Goal: Information Seeking & Learning: Check status

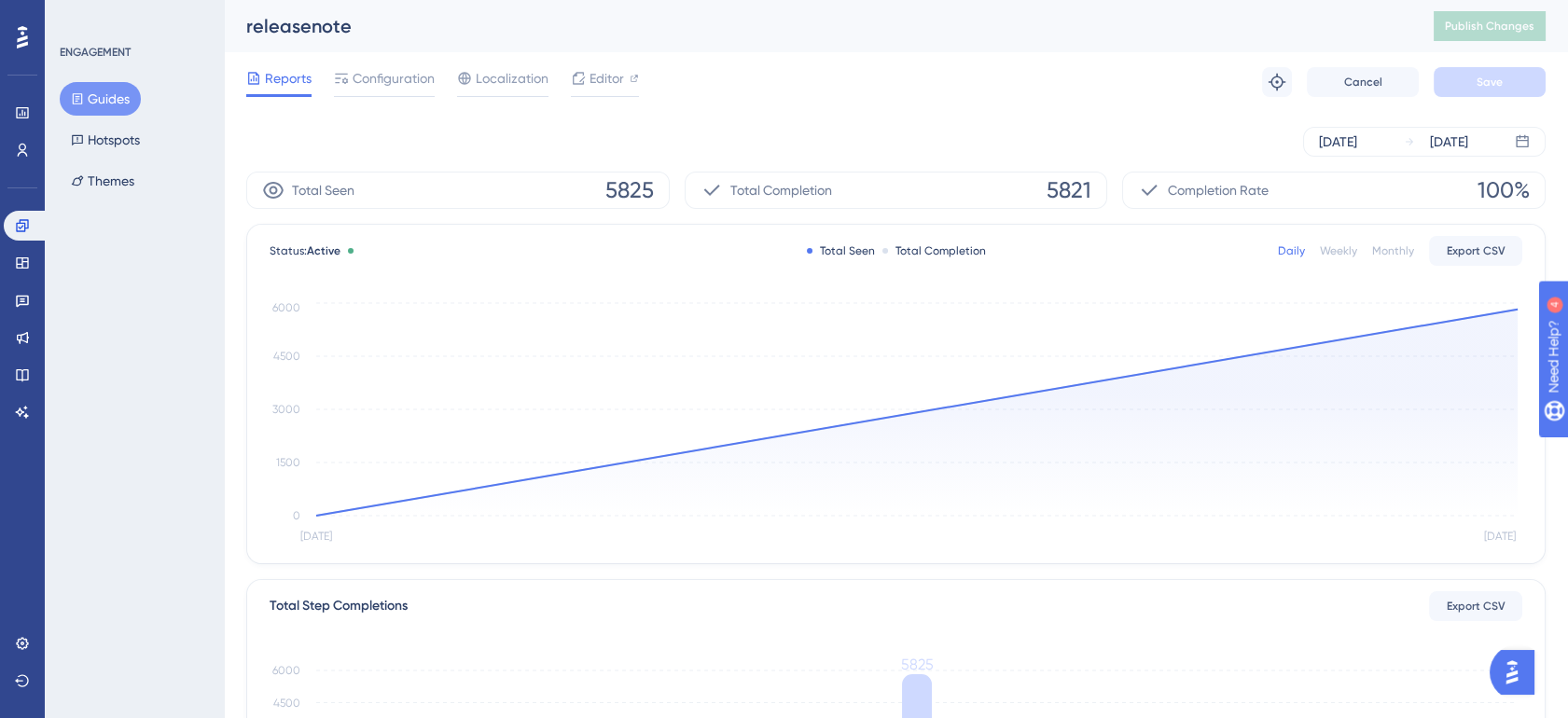
click at [1330, 252] on div "Weekly" at bounding box center [1339, 251] width 37 height 15
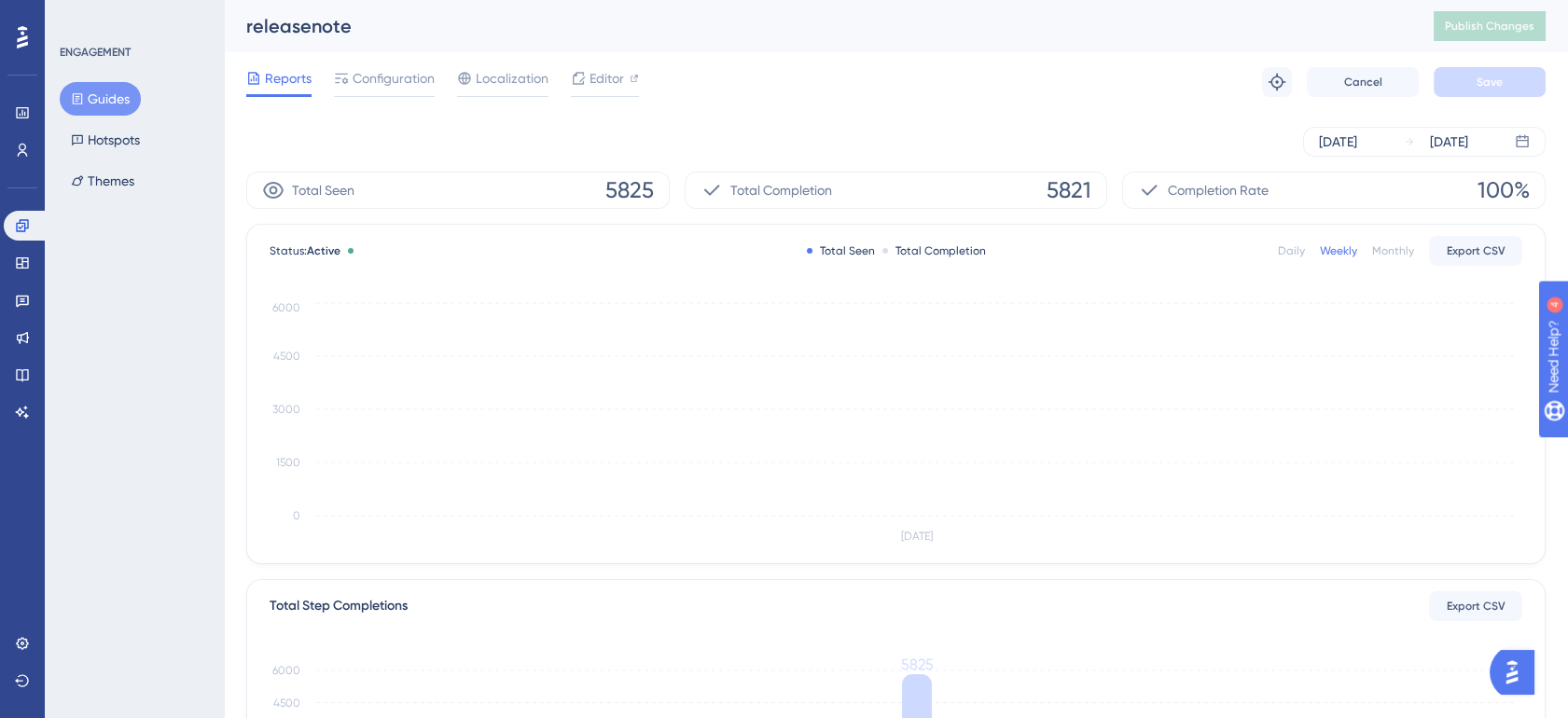
click at [1291, 249] on div "Daily" at bounding box center [1292, 251] width 27 height 15
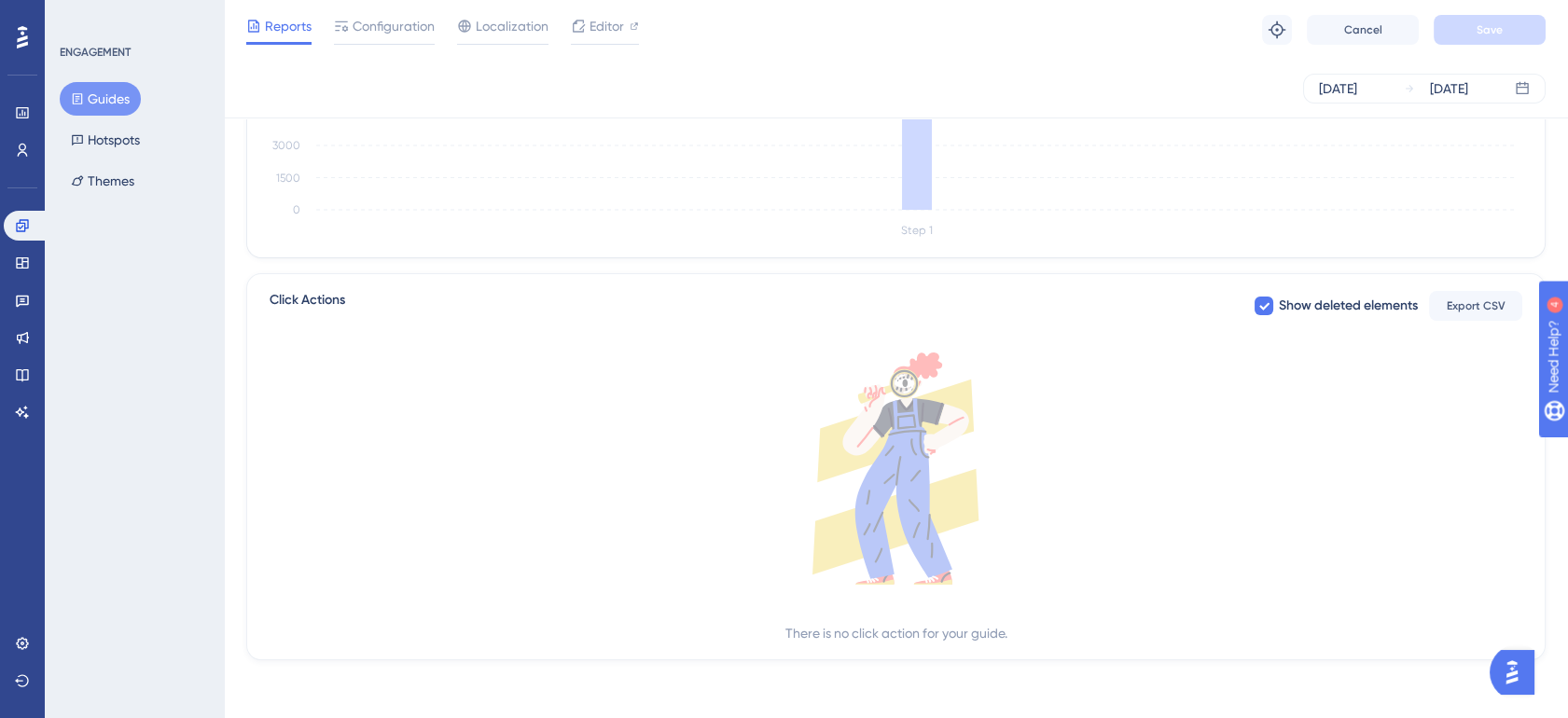
scroll to position [583, 0]
drag, startPoint x: 821, startPoint y: 635, endPoint x: 891, endPoint y: 634, distance: 70.0
click at [891, 634] on div "There is no click action for your guide." at bounding box center [897, 632] width 222 height 22
drag, startPoint x: 891, startPoint y: 634, endPoint x: 958, endPoint y: 633, distance: 67.0
click at [958, 633] on div "There is no click action for your guide." at bounding box center [897, 632] width 222 height 22
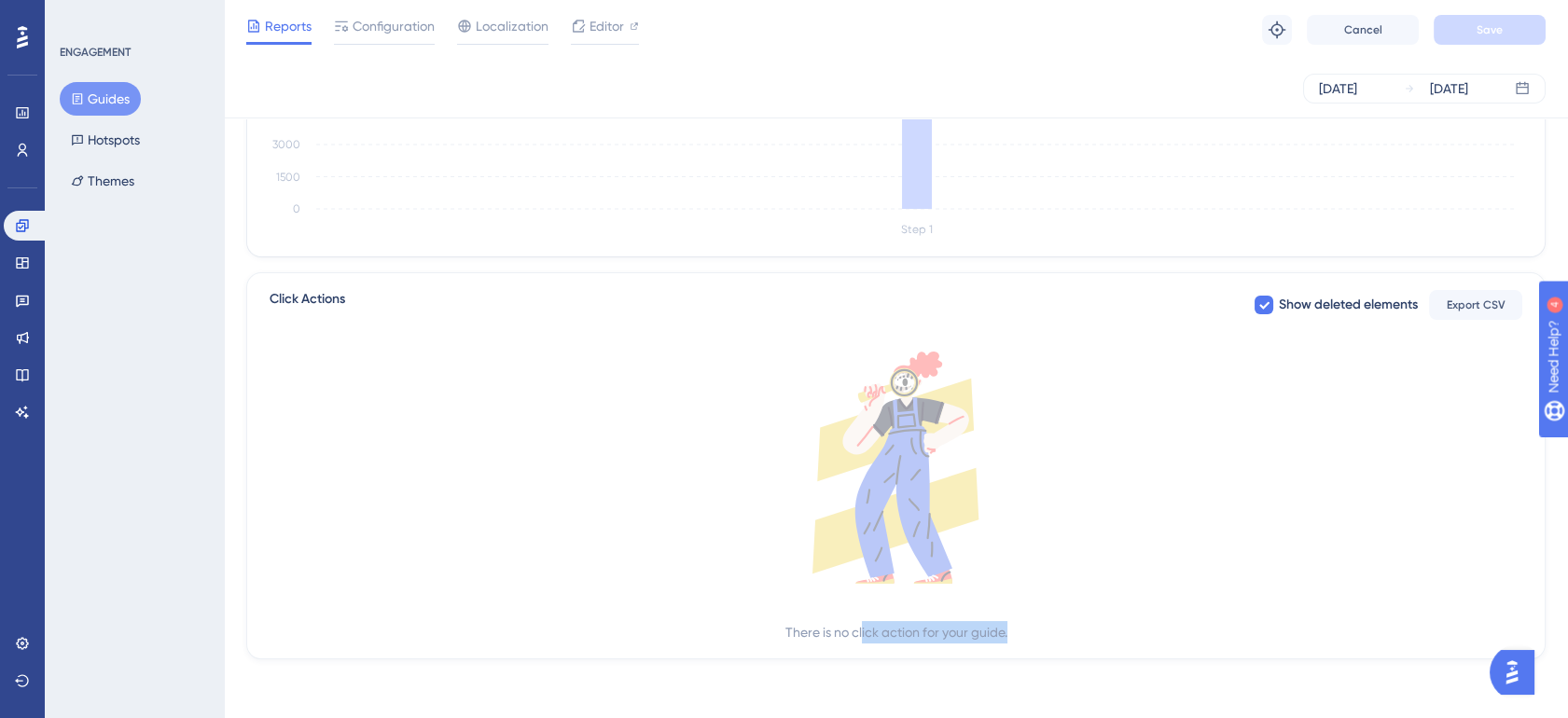
drag, startPoint x: 1040, startPoint y: 632, endPoint x: 861, endPoint y: 635, distance: 179.0
click at [861, 635] on div "There is no click action for your guide." at bounding box center [896, 498] width 1253 height 292
drag, startPoint x: 861, startPoint y: 635, endPoint x: 817, endPoint y: 636, distance: 44.0
click at [817, 636] on div "There is no click action for your guide." at bounding box center [897, 632] width 222 height 22
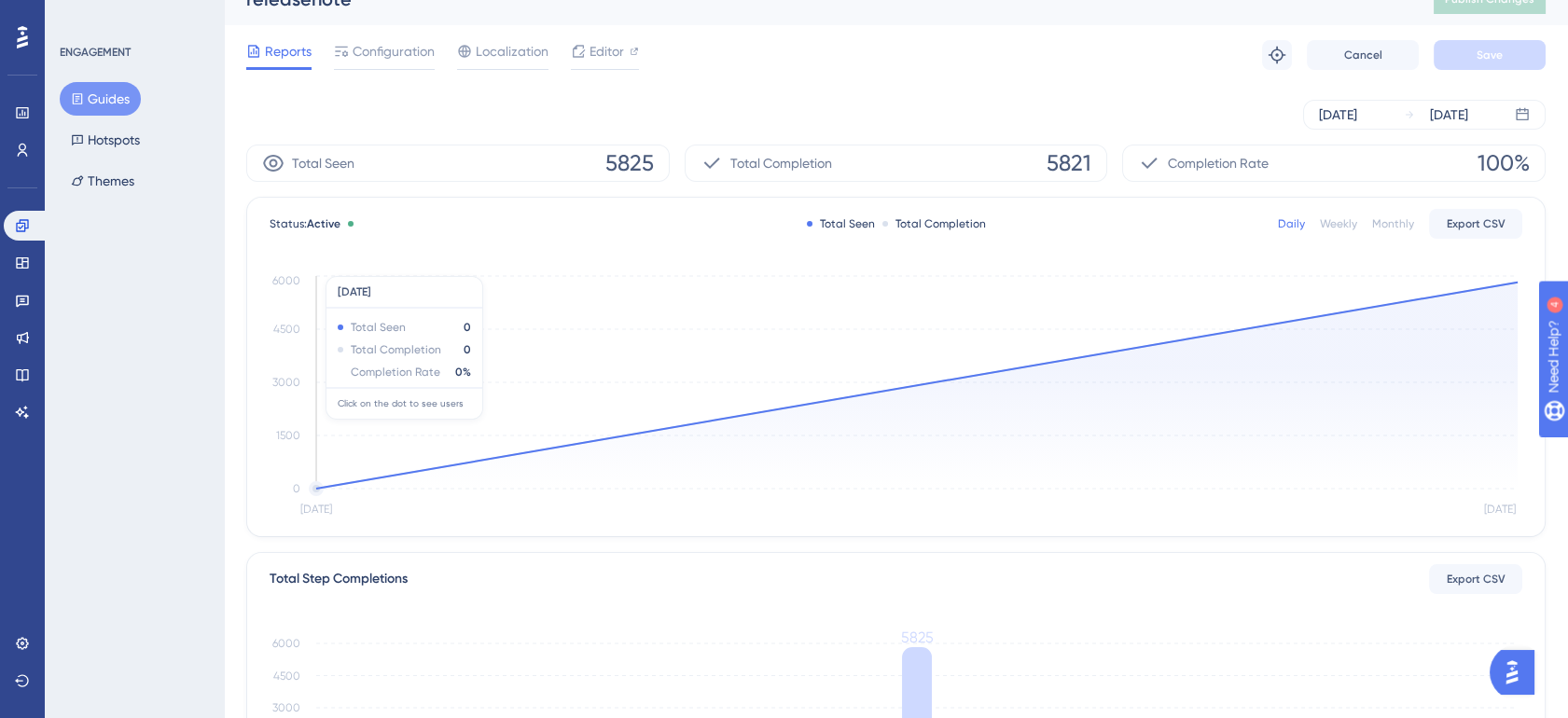
scroll to position [0, 0]
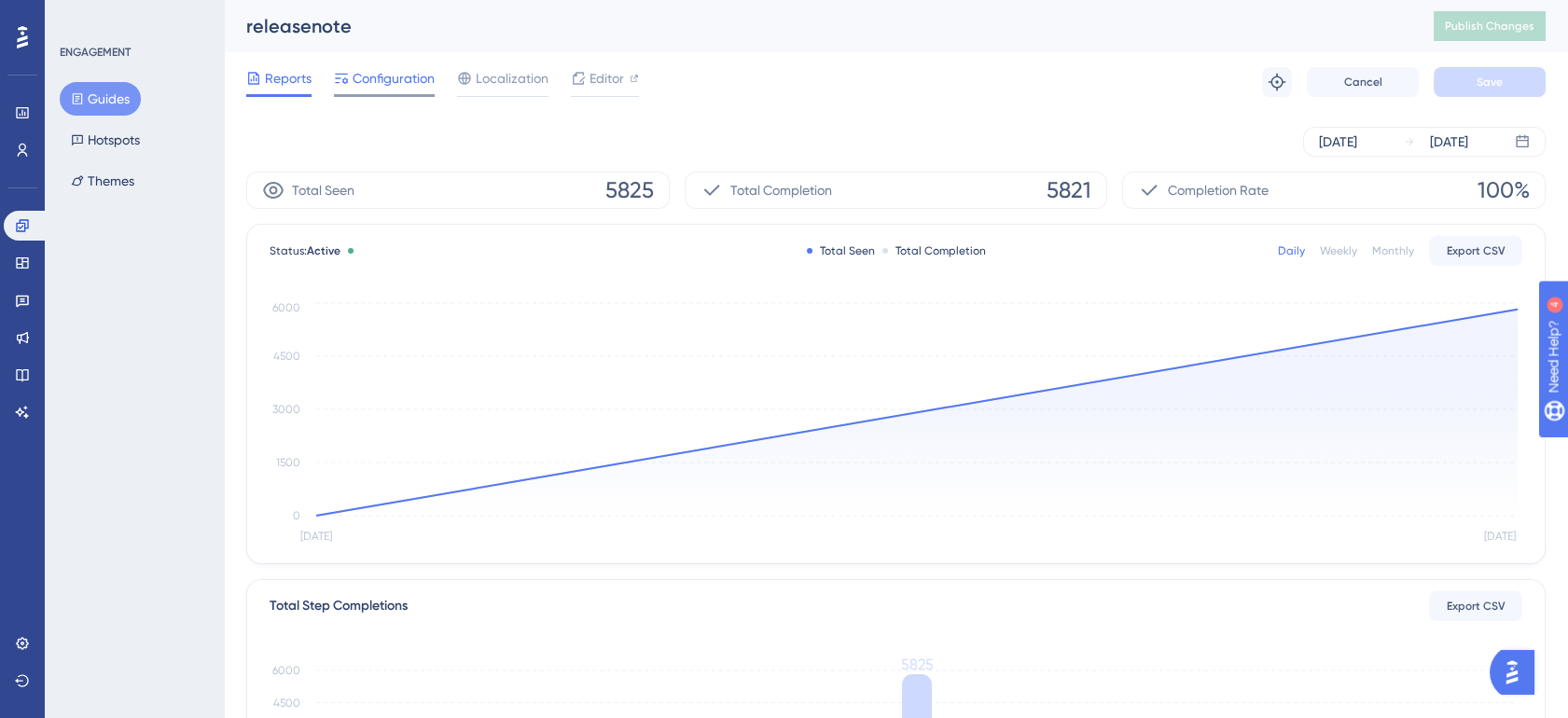
click at [402, 85] on span "Configuration" at bounding box center [394, 78] width 82 height 22
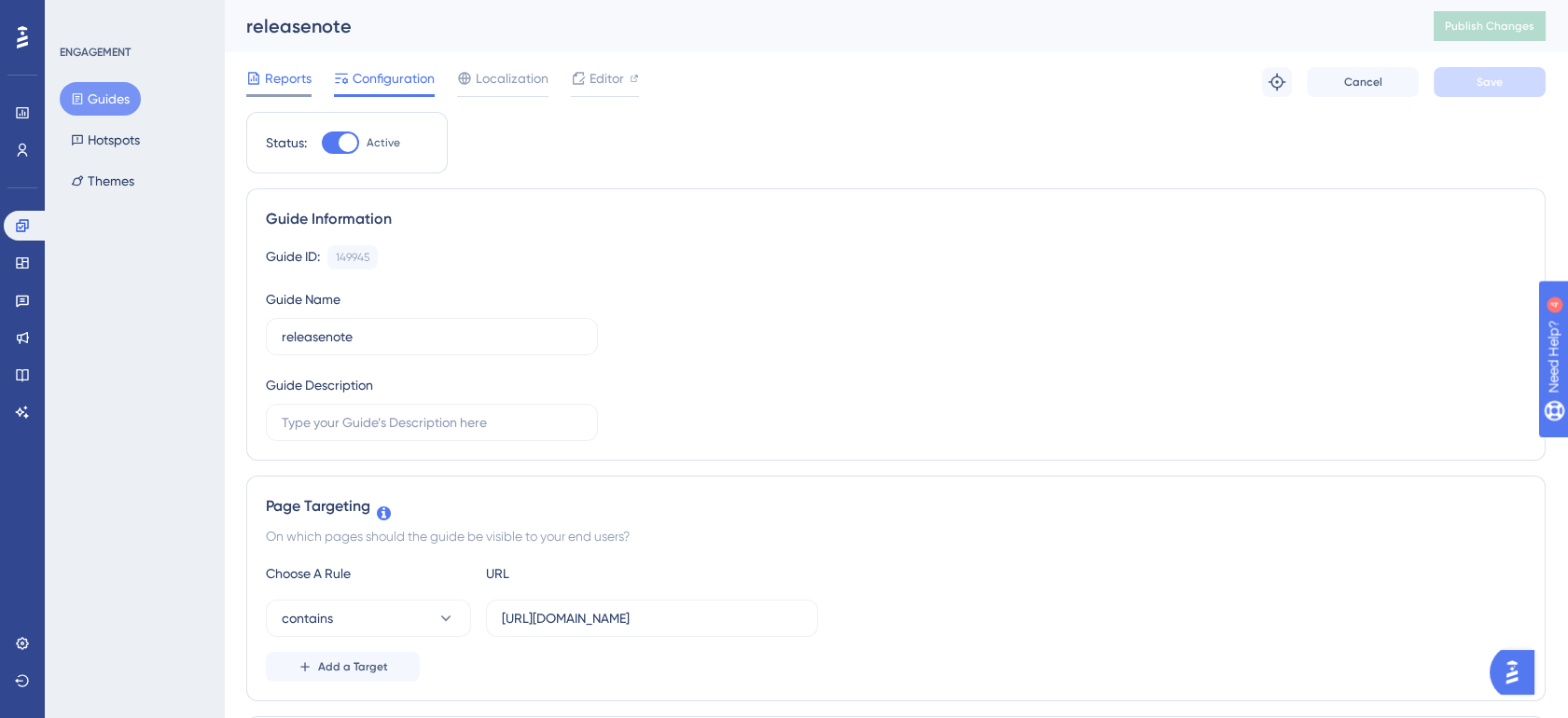
click at [302, 82] on span "Reports" at bounding box center [288, 78] width 47 height 22
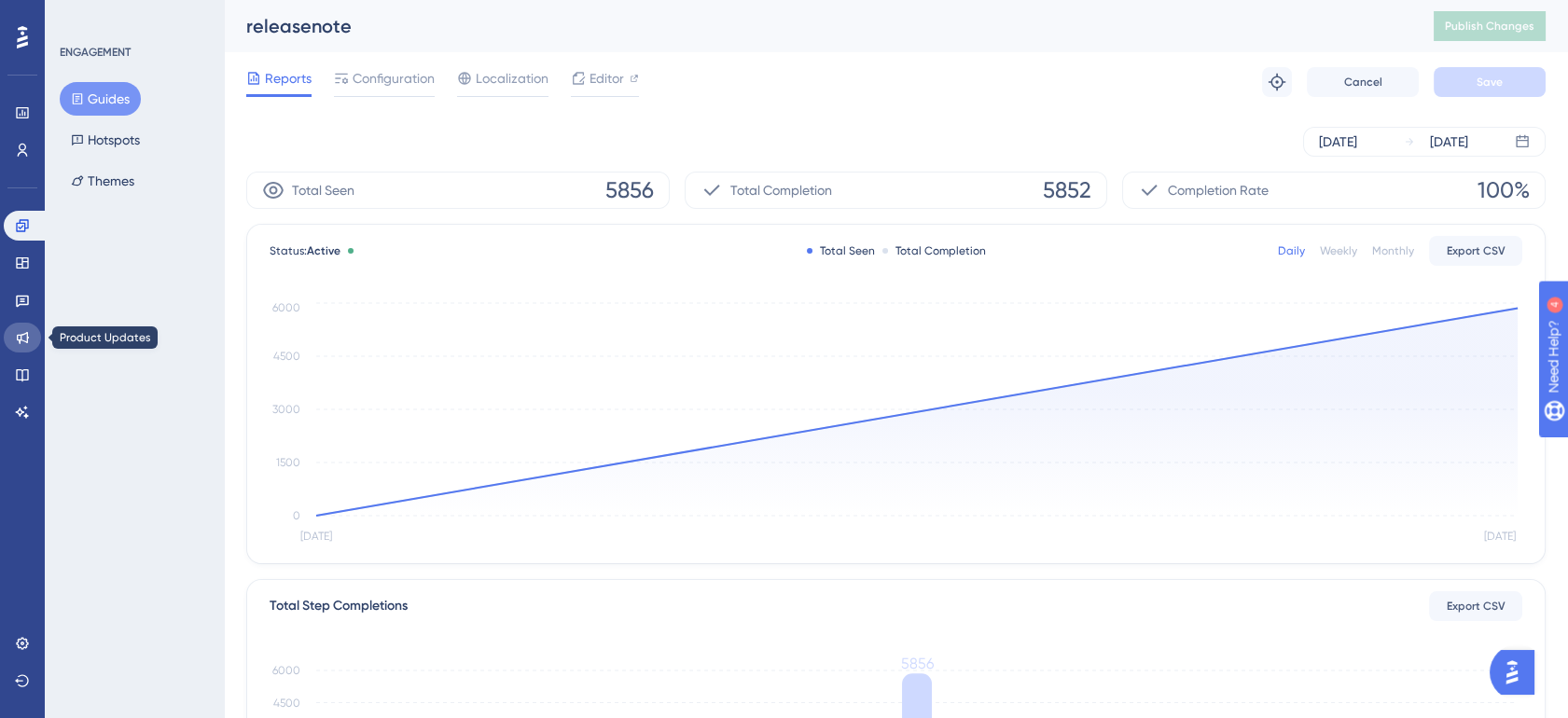
click at [29, 332] on link at bounding box center [22, 337] width 37 height 30
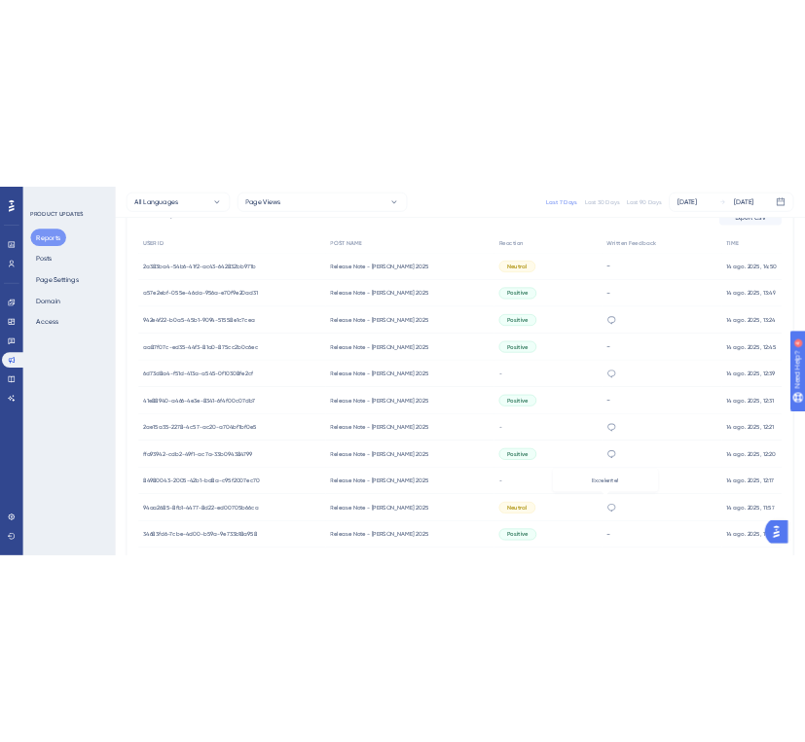
scroll to position [864, 0]
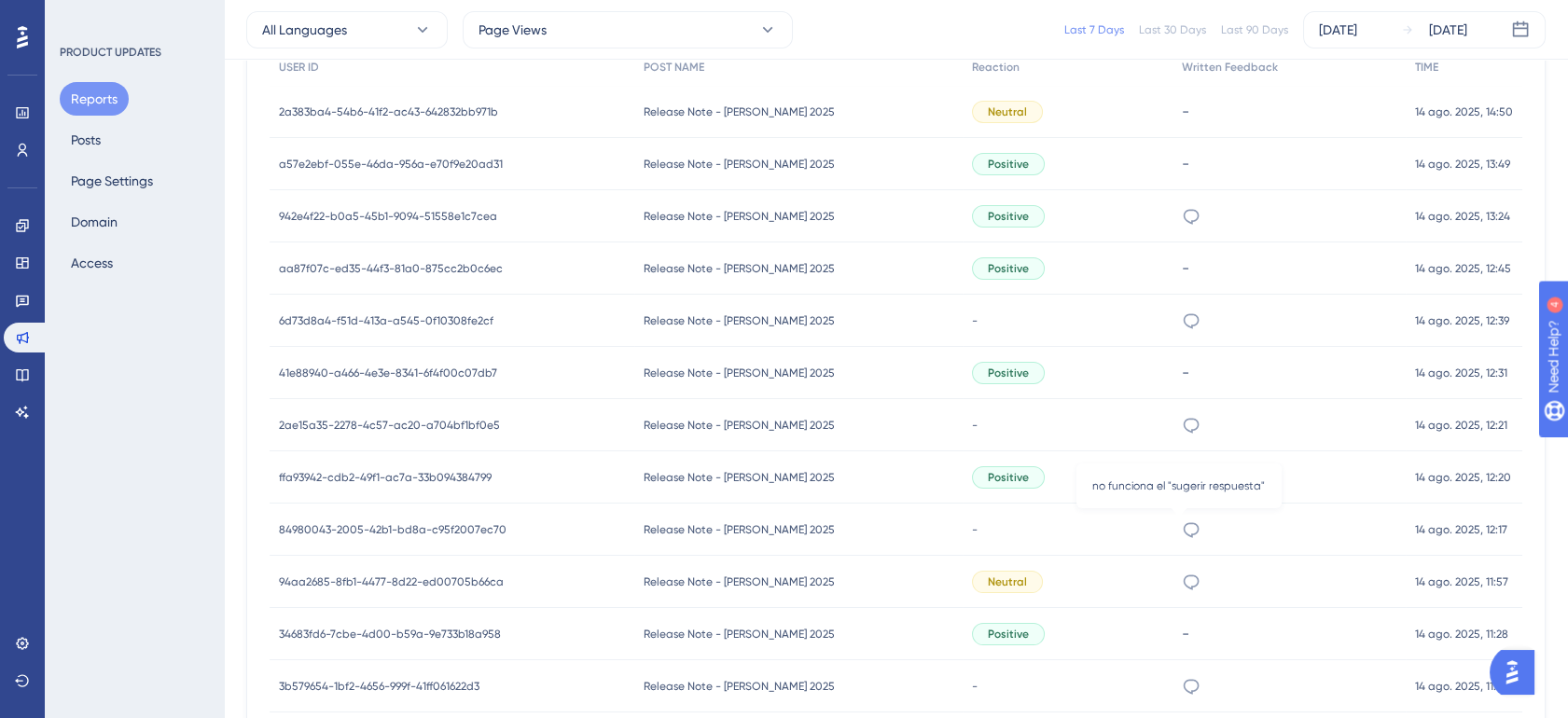
click at [1182, 526] on icon at bounding box center [1191, 529] width 18 height 18
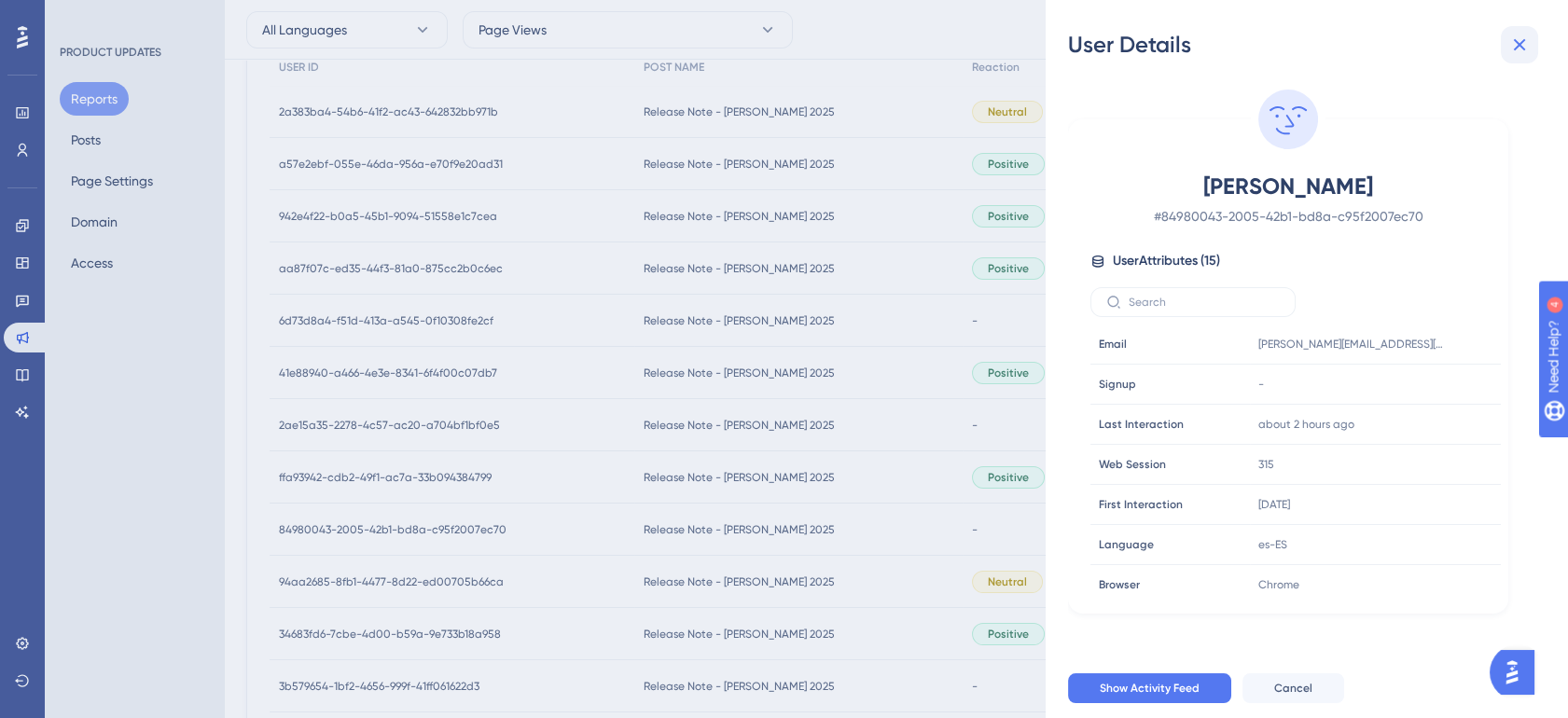
click at [1523, 45] on icon at bounding box center [1519, 44] width 22 height 22
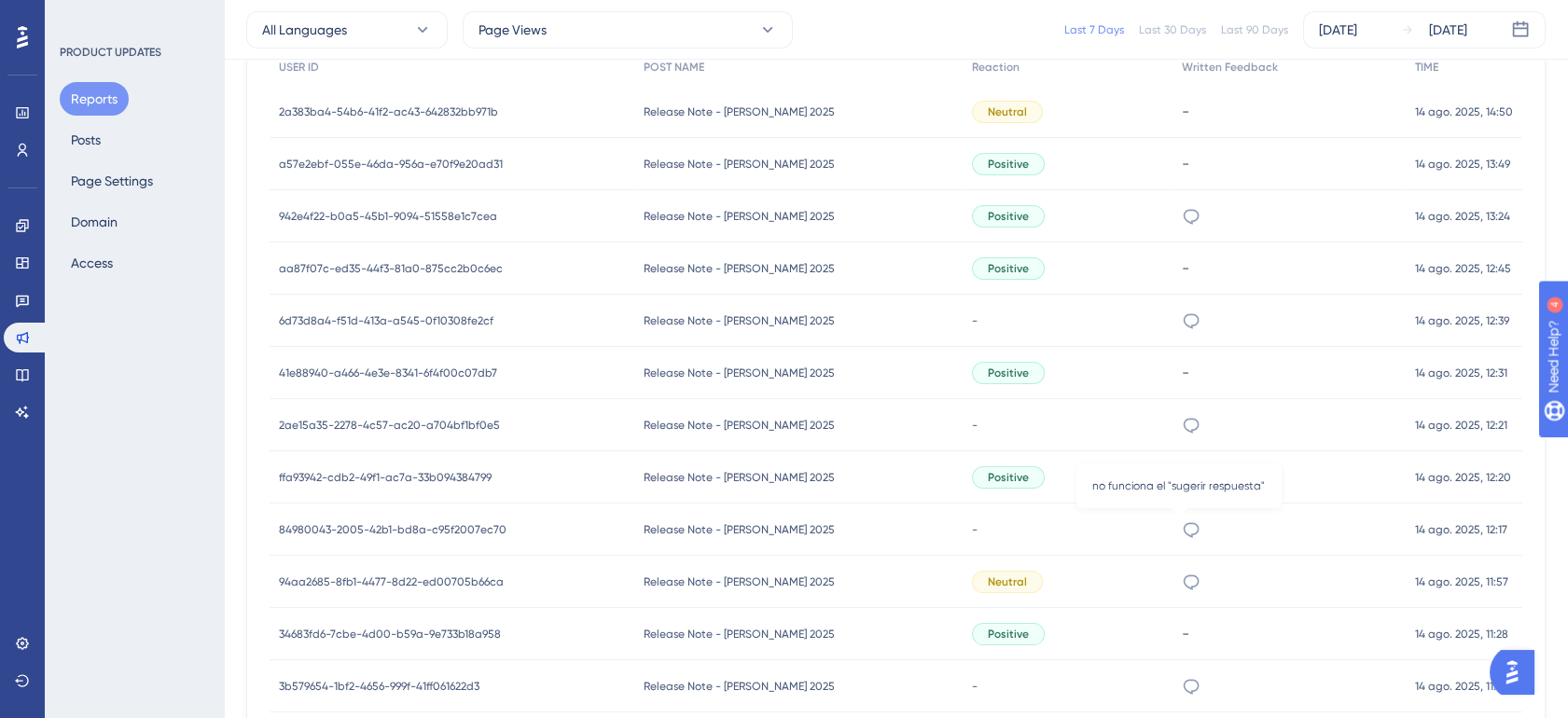
click at [1182, 528] on icon at bounding box center [1191, 529] width 18 height 18
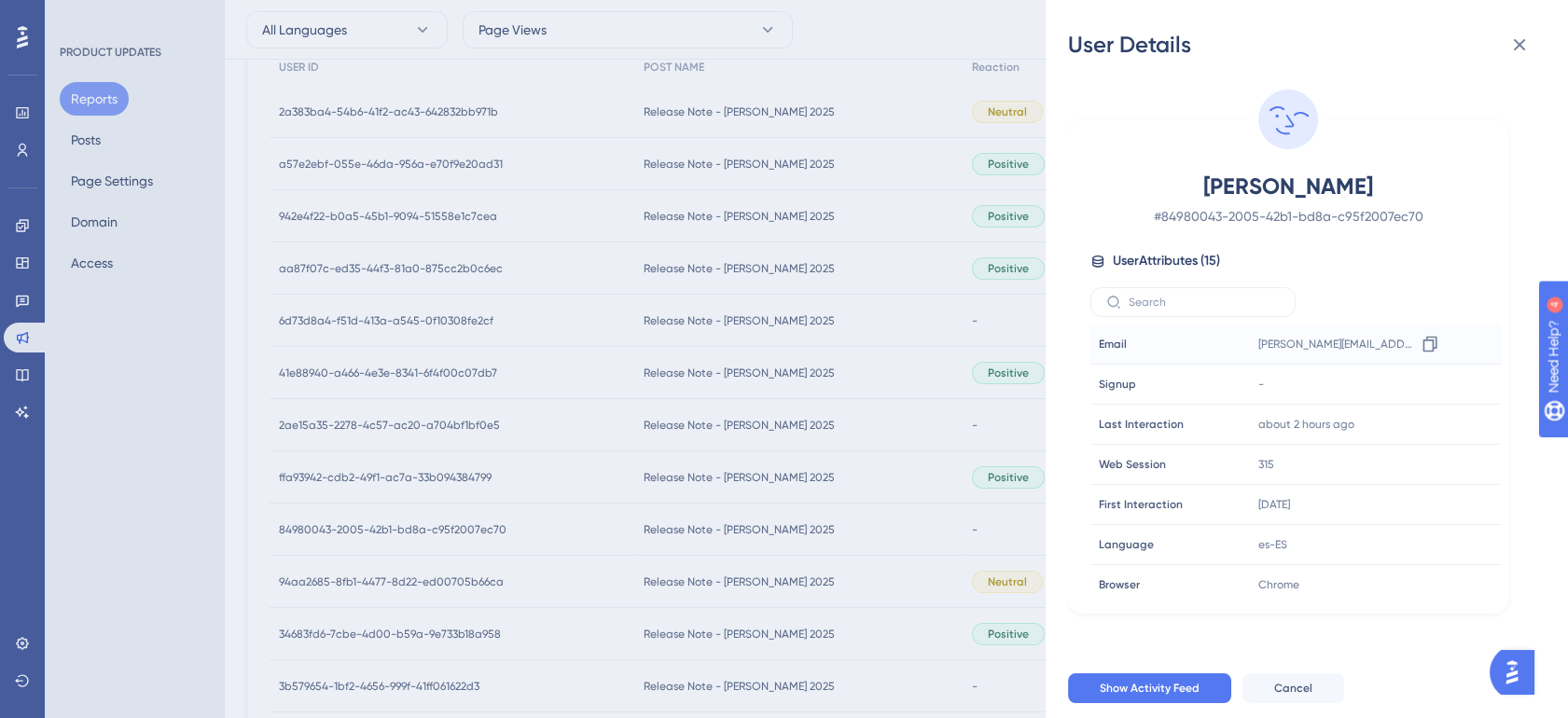
click at [1309, 338] on span "[PERSON_NAME][EMAIL_ADDRESS][DOMAIN_NAME]" at bounding box center [1336, 344] width 156 height 15
click at [1425, 343] on icon at bounding box center [1430, 343] width 18 height 18
click at [865, 497] on div "User Details [PERSON_NAME] # 84980043-2005-42b1-bd8a-c95f2007ec70 User Attribut…" at bounding box center [784, 359] width 1568 height 718
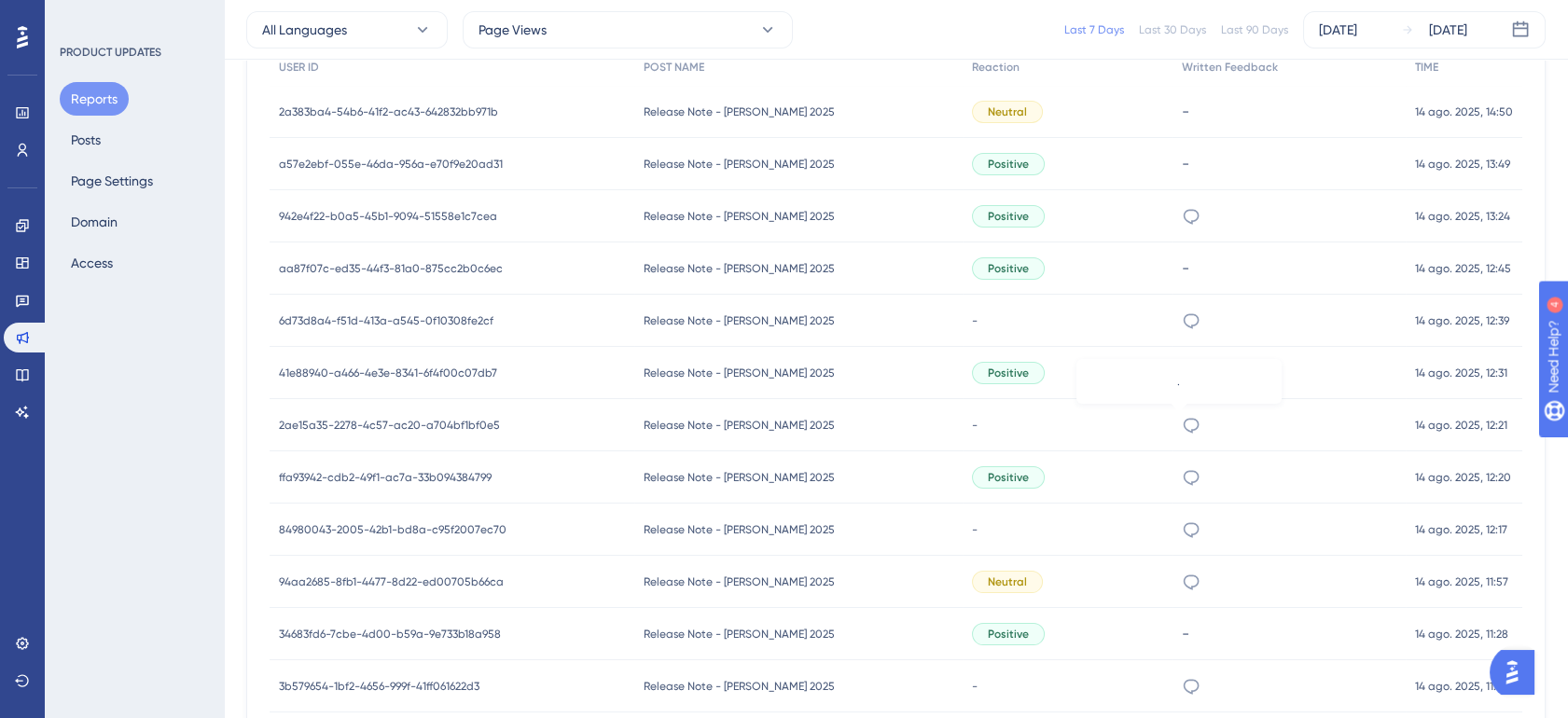
click at [1182, 416] on icon at bounding box center [1191, 425] width 18 height 18
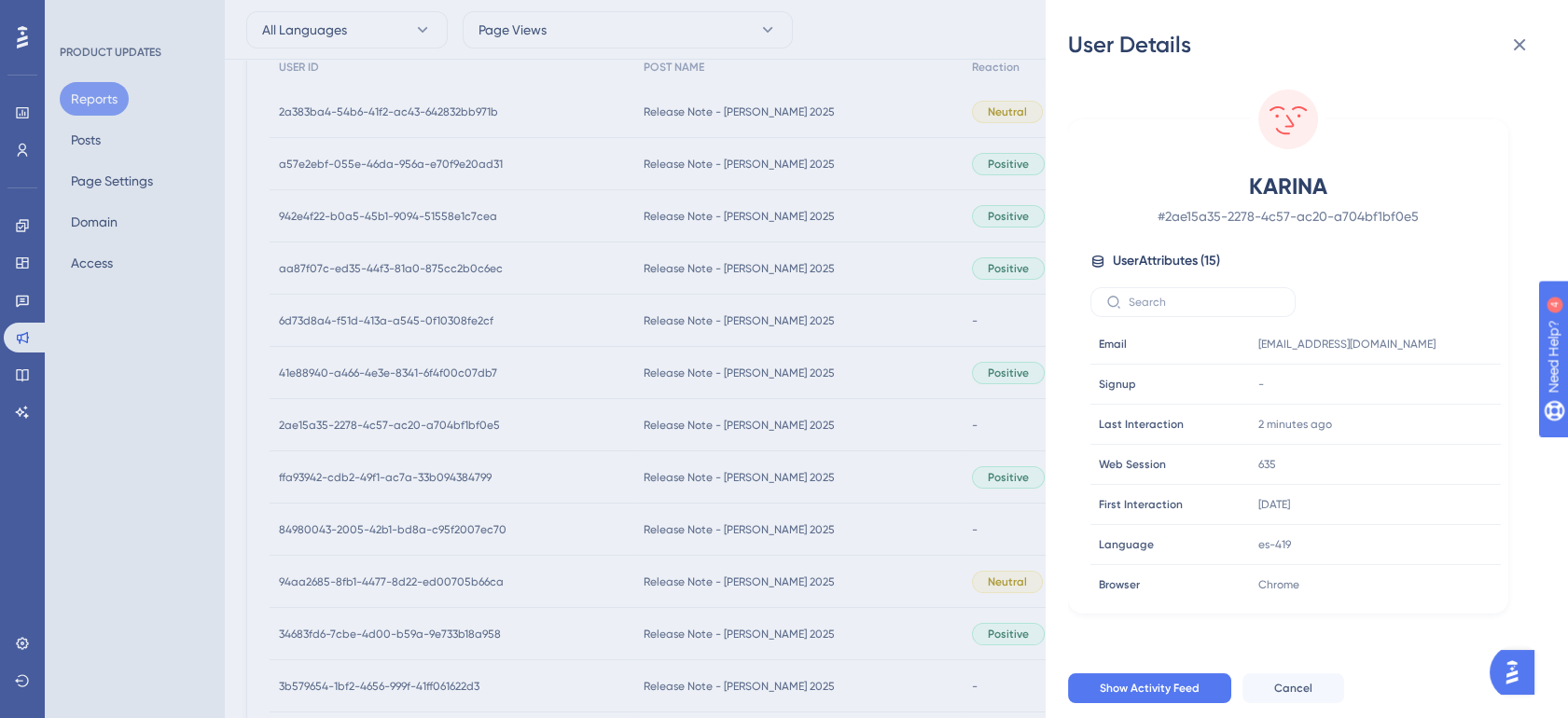
click at [993, 416] on div "User Details KARINA # 2ae15a35-2278-4c57-ac20-a704bf1bf0e5 User Attributes ( 15…" at bounding box center [784, 359] width 1568 height 718
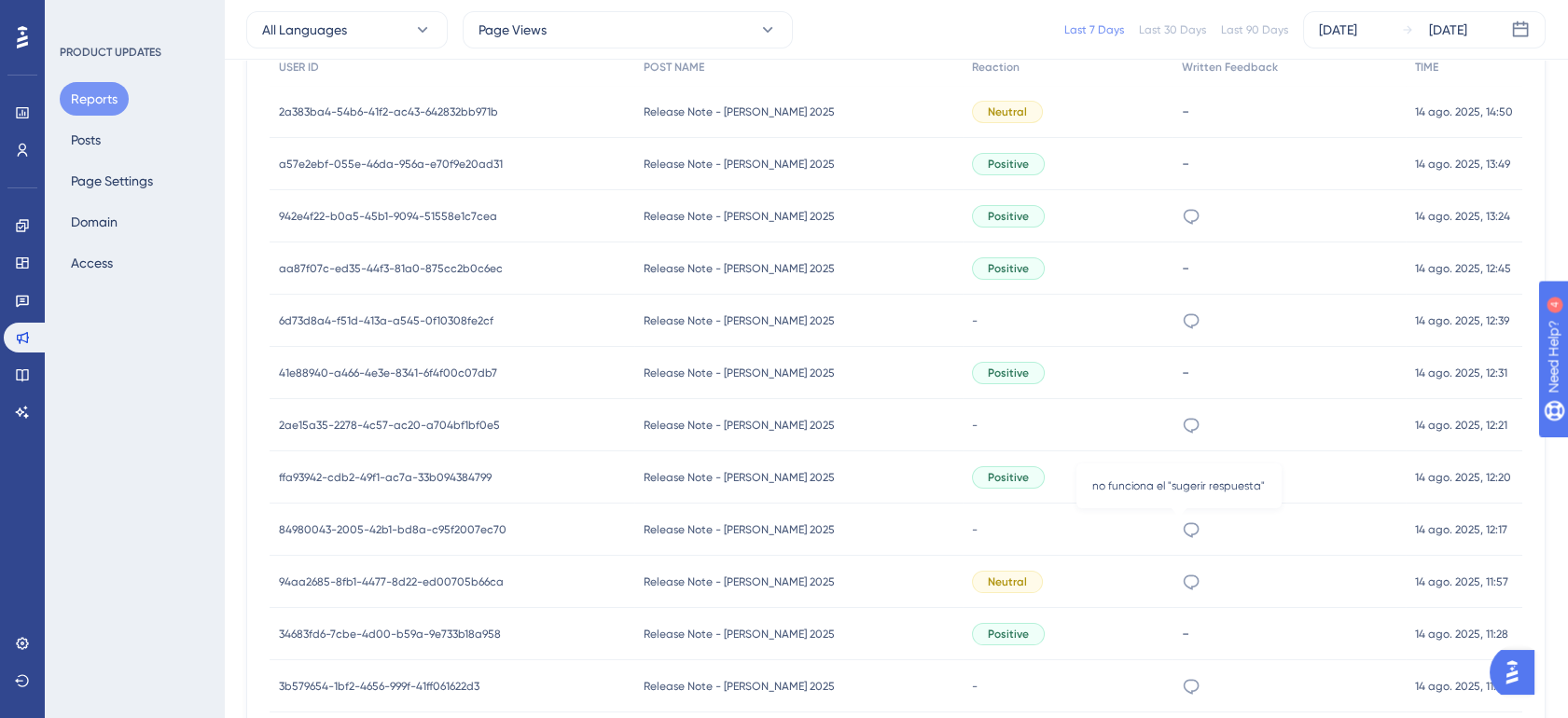
click at [1182, 530] on icon at bounding box center [1191, 529] width 18 height 18
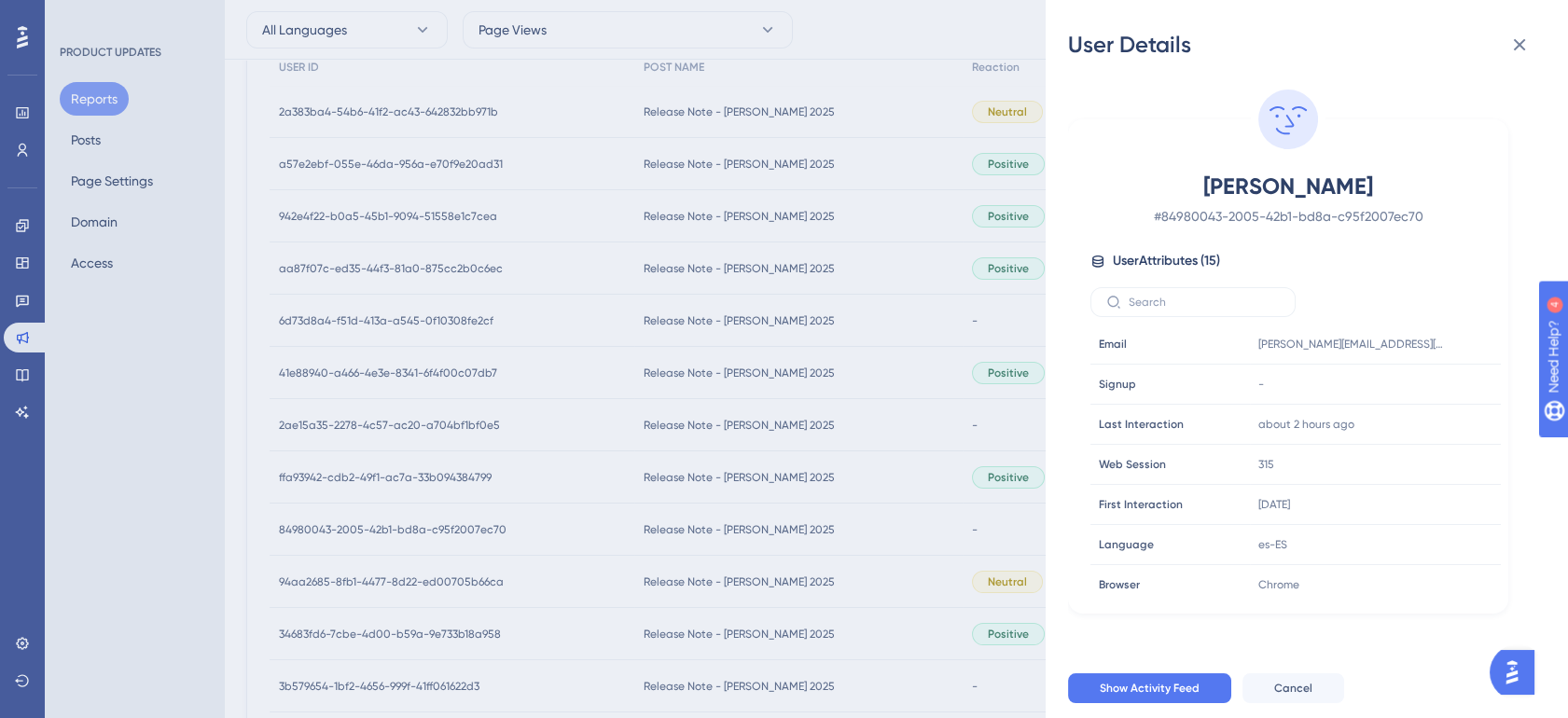
click at [1018, 507] on div "User Details [PERSON_NAME] # 84980043-2005-42b1-bd8a-c95f2007ec70 User Attribut…" at bounding box center [784, 359] width 1568 height 718
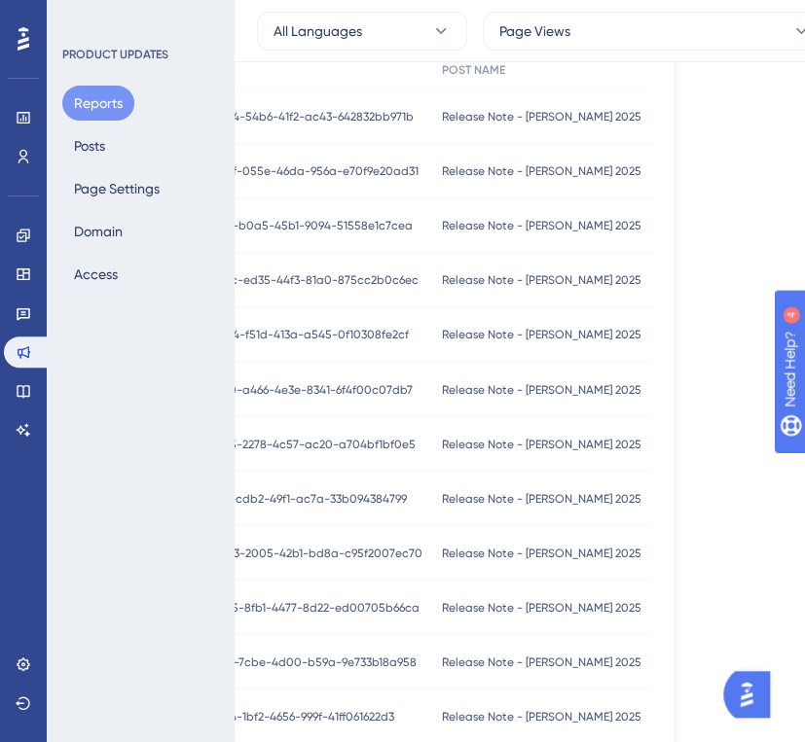
scroll to position [864, 108]
